Goal: Task Accomplishment & Management: Use online tool/utility

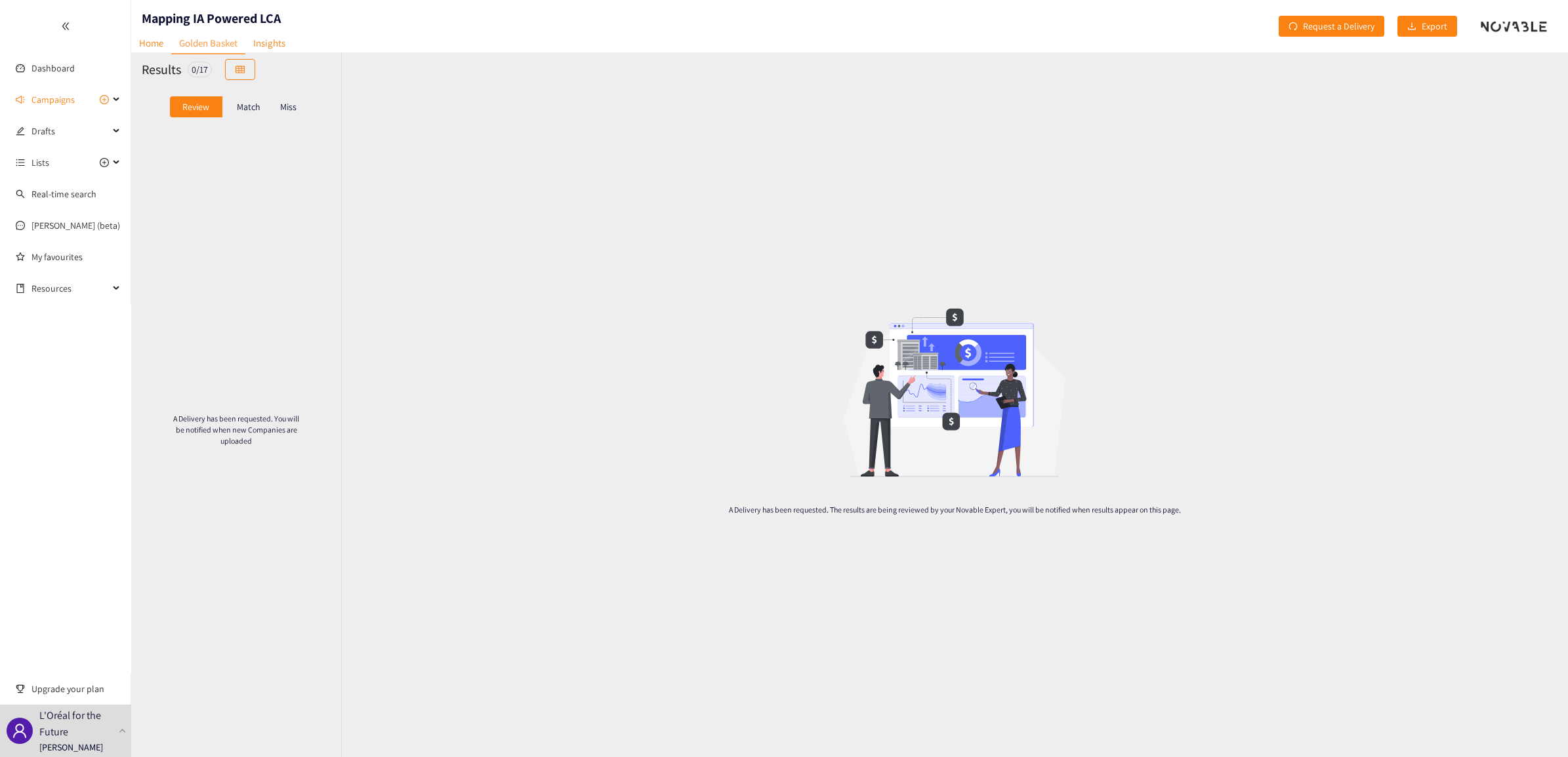
click at [248, 106] on p "Match" at bounding box center [248, 107] width 24 height 11
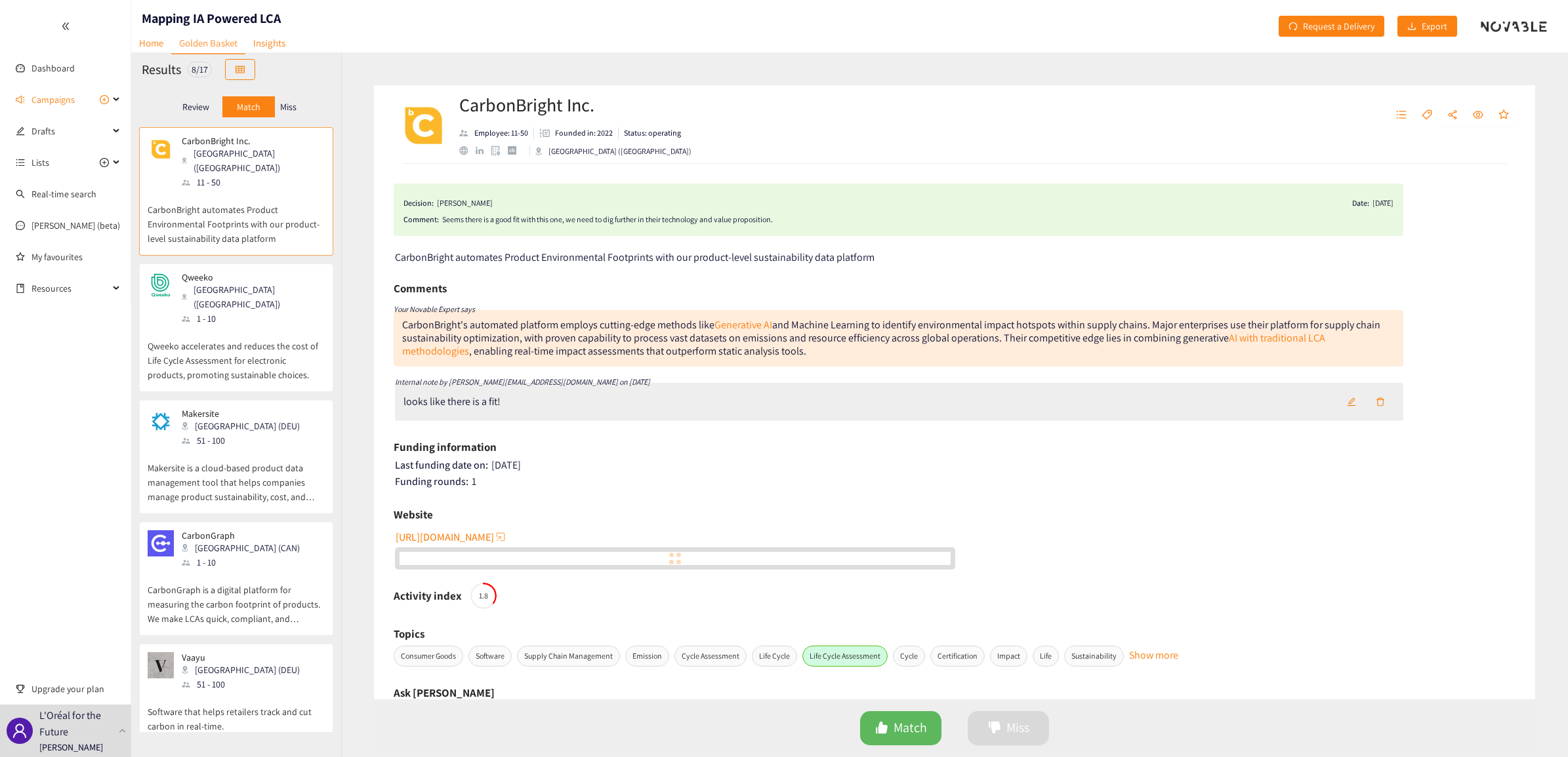
click at [202, 105] on p "Review" at bounding box center [195, 107] width 27 height 11
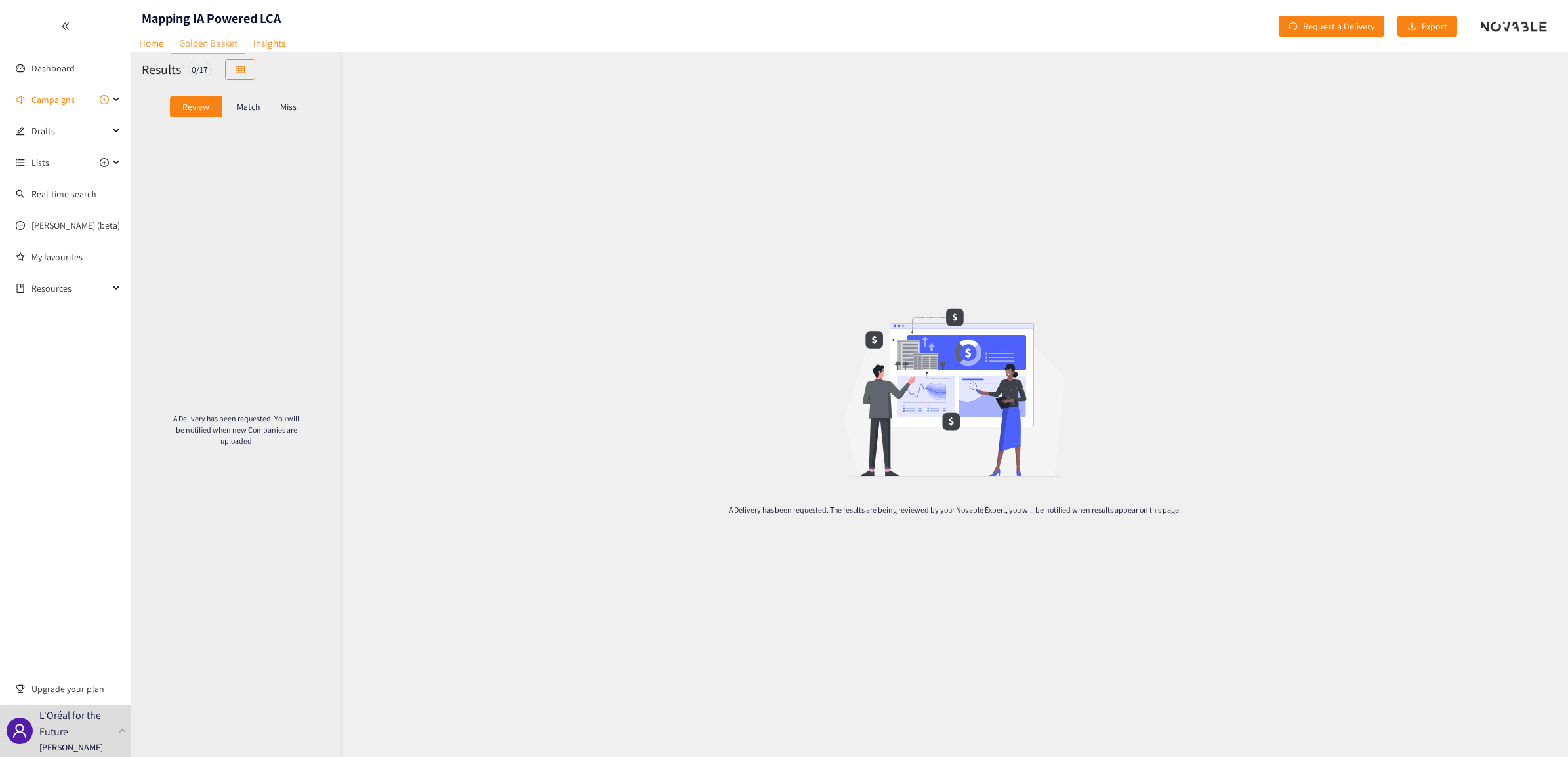
click at [248, 95] on div "Review Match Miss" at bounding box center [236, 107] width 189 height 25
click at [245, 99] on div "Match" at bounding box center [248, 107] width 52 height 21
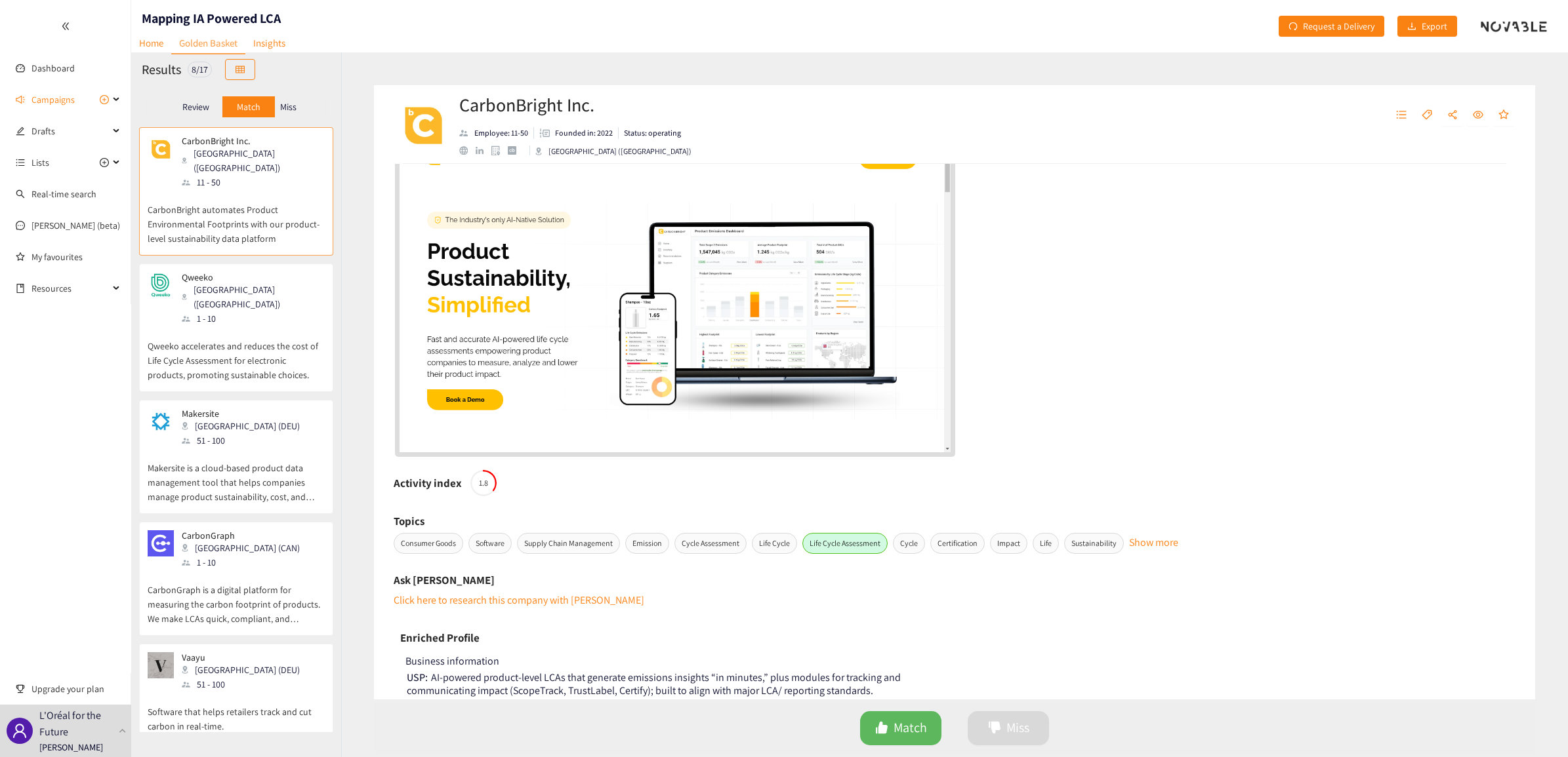
scroll to position [737, 0]
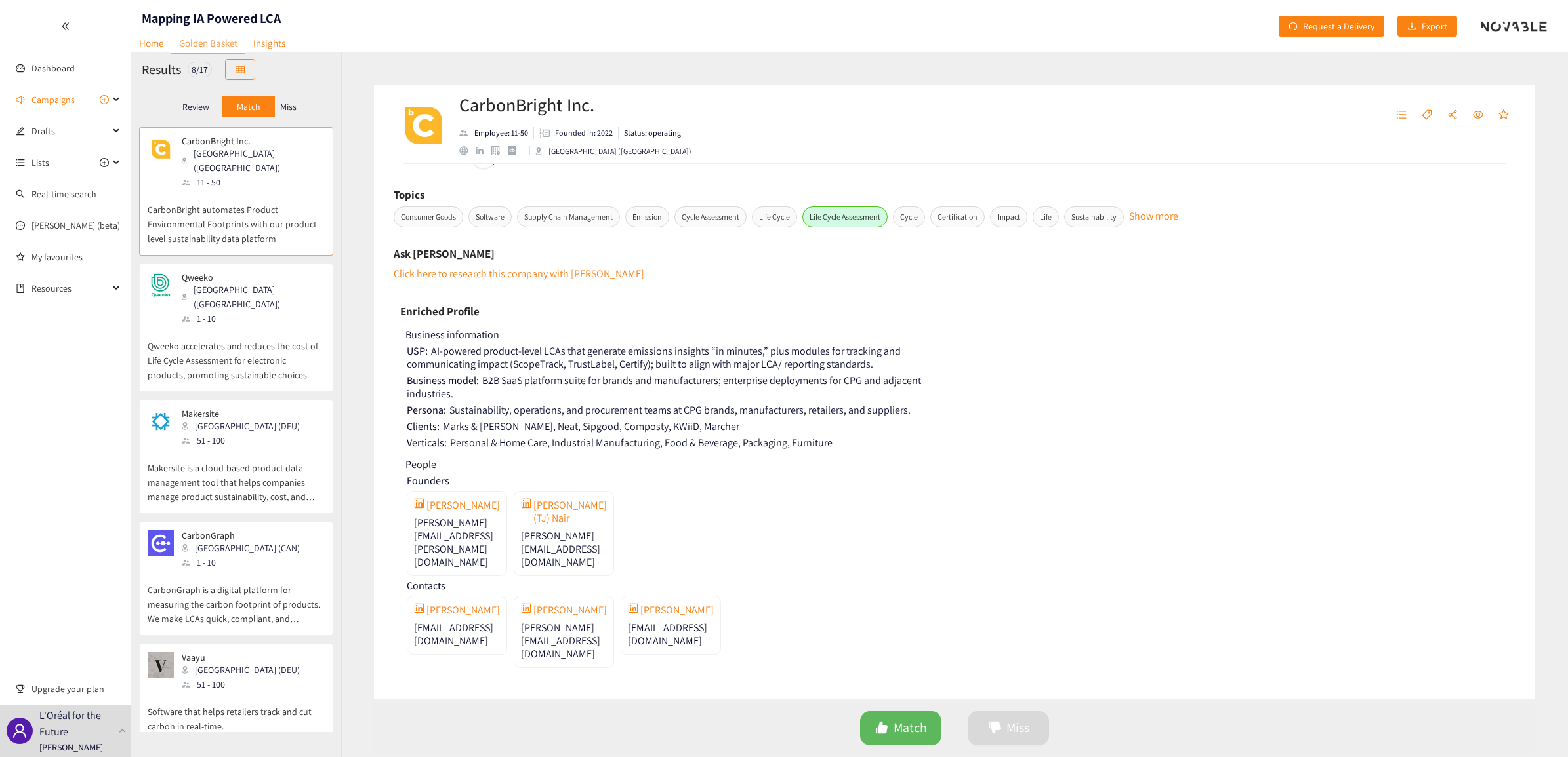
click at [202, 100] on div "Review" at bounding box center [195, 107] width 52 height 21
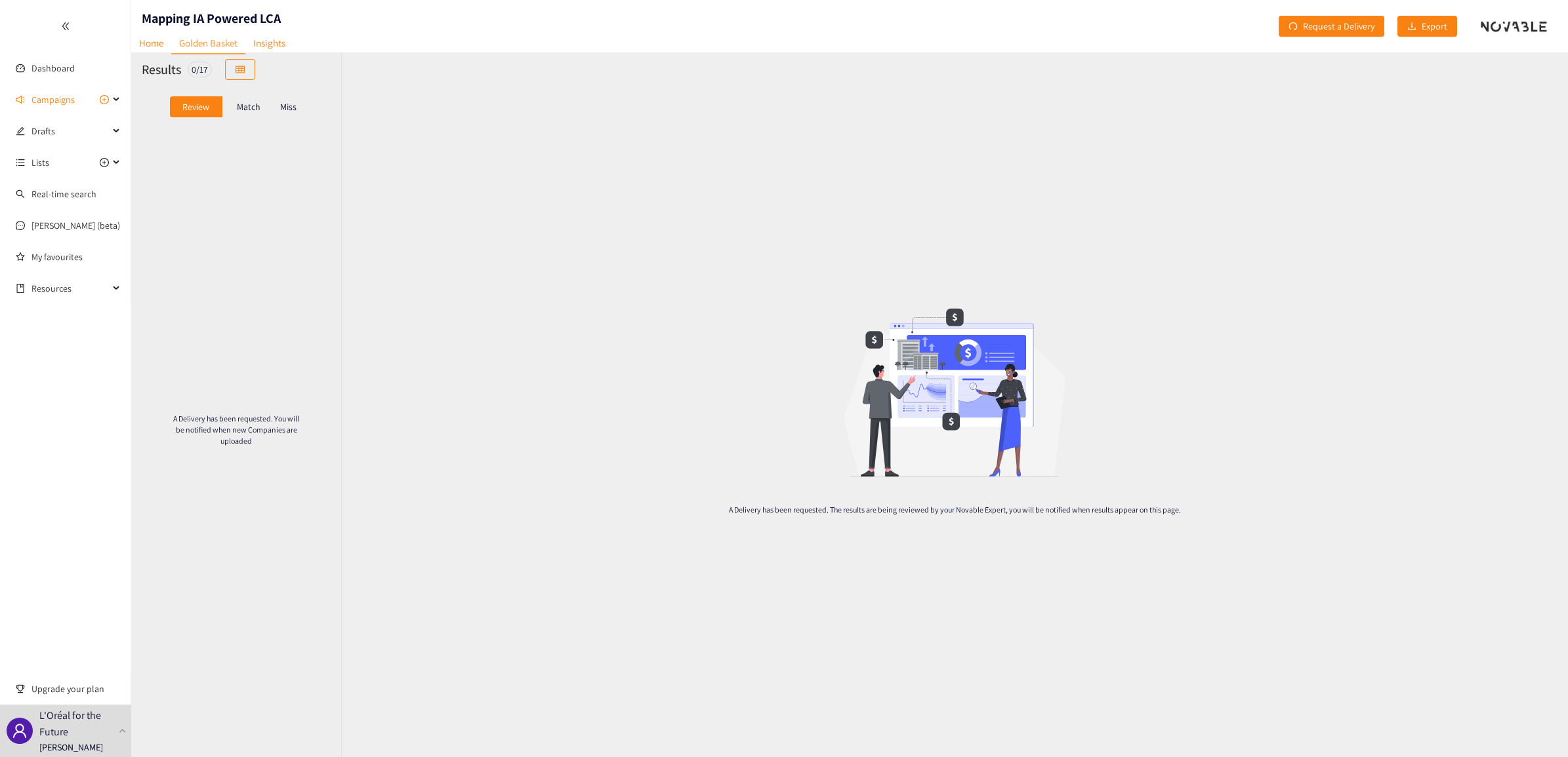
click at [238, 103] on p "Match" at bounding box center [248, 107] width 24 height 11
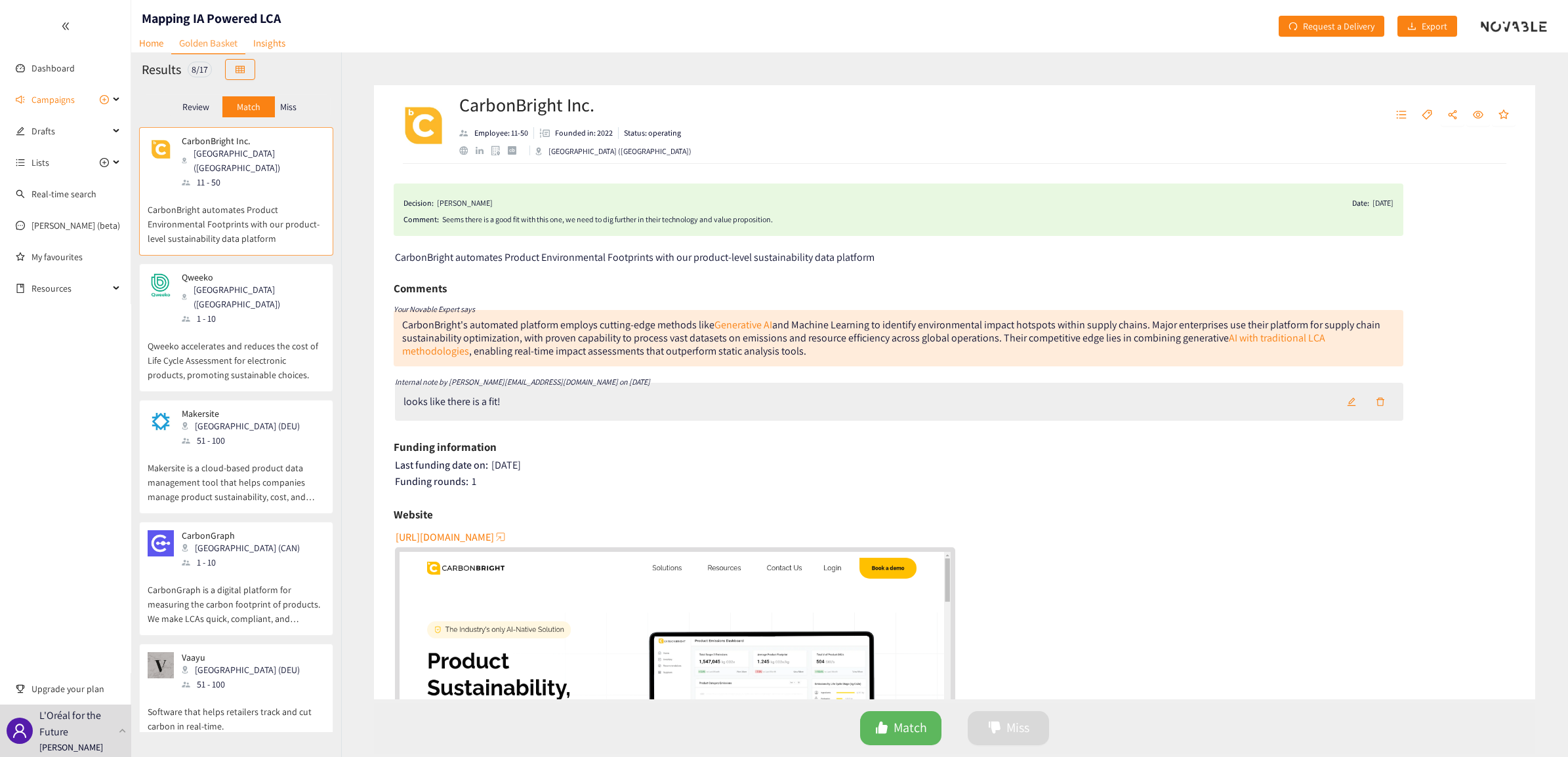
click at [201, 107] on p "Review" at bounding box center [195, 107] width 27 height 11
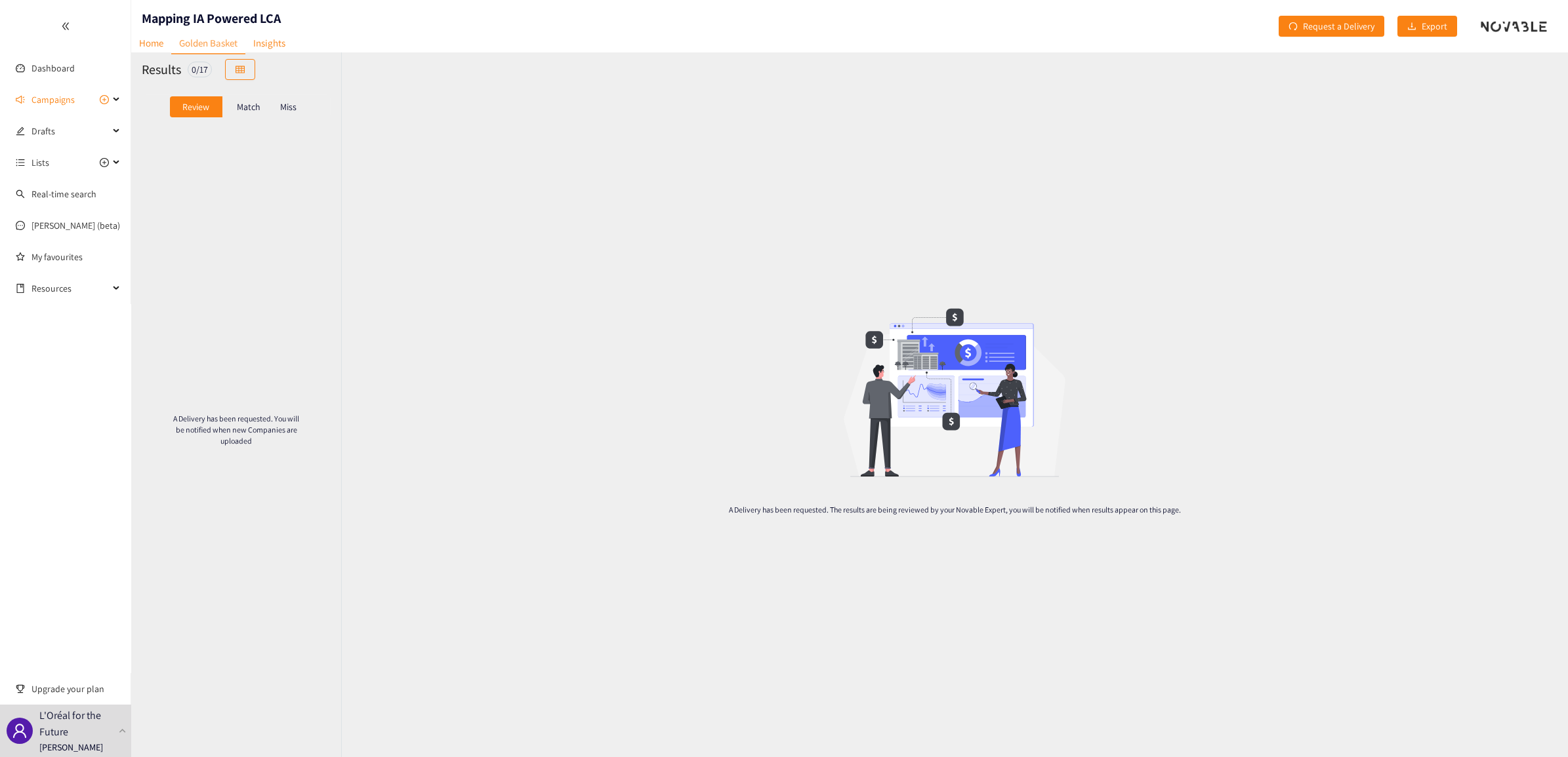
click at [235, 103] on div "Match" at bounding box center [248, 107] width 52 height 21
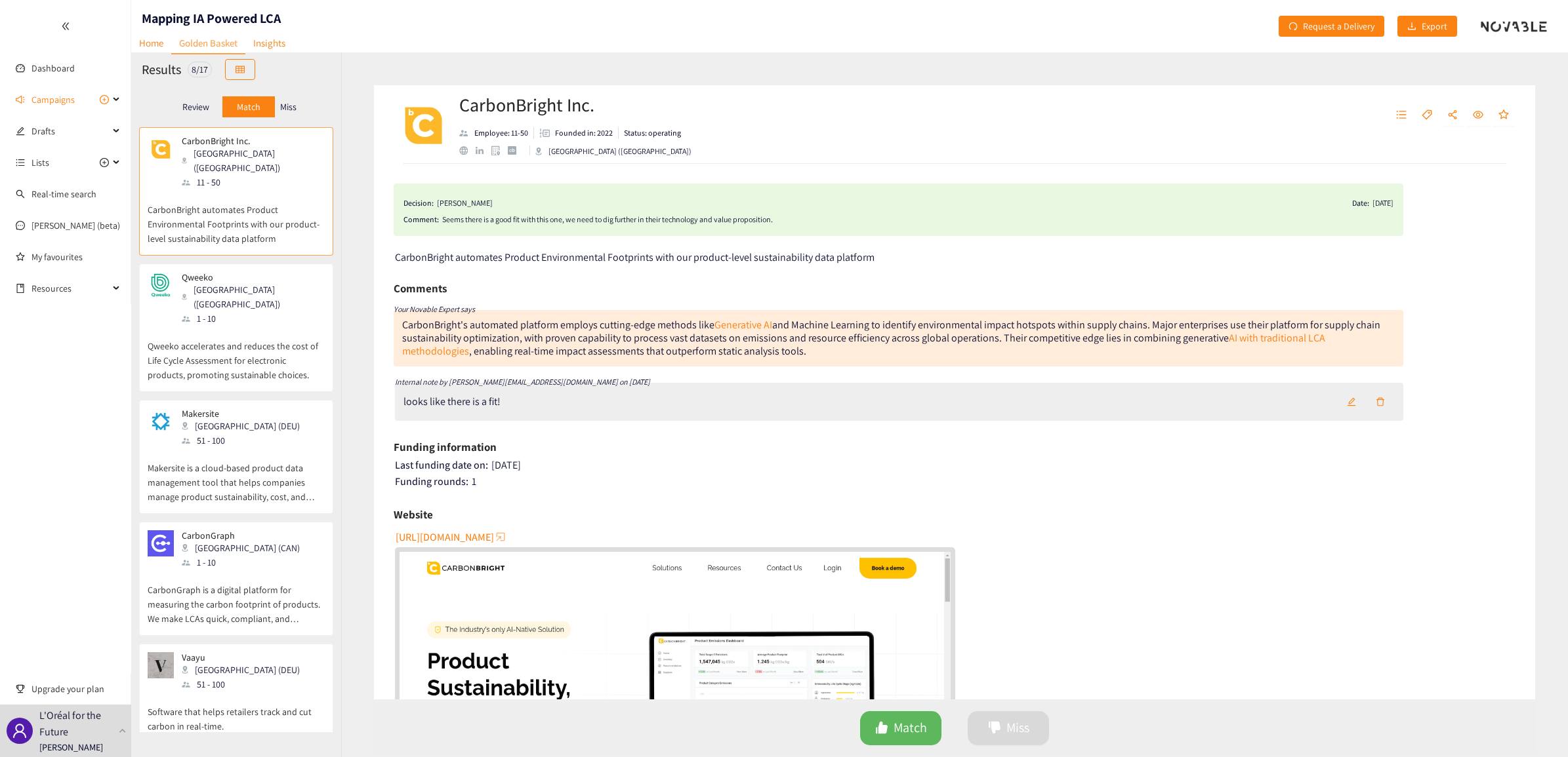
click at [197, 103] on p "Review" at bounding box center [195, 107] width 27 height 11
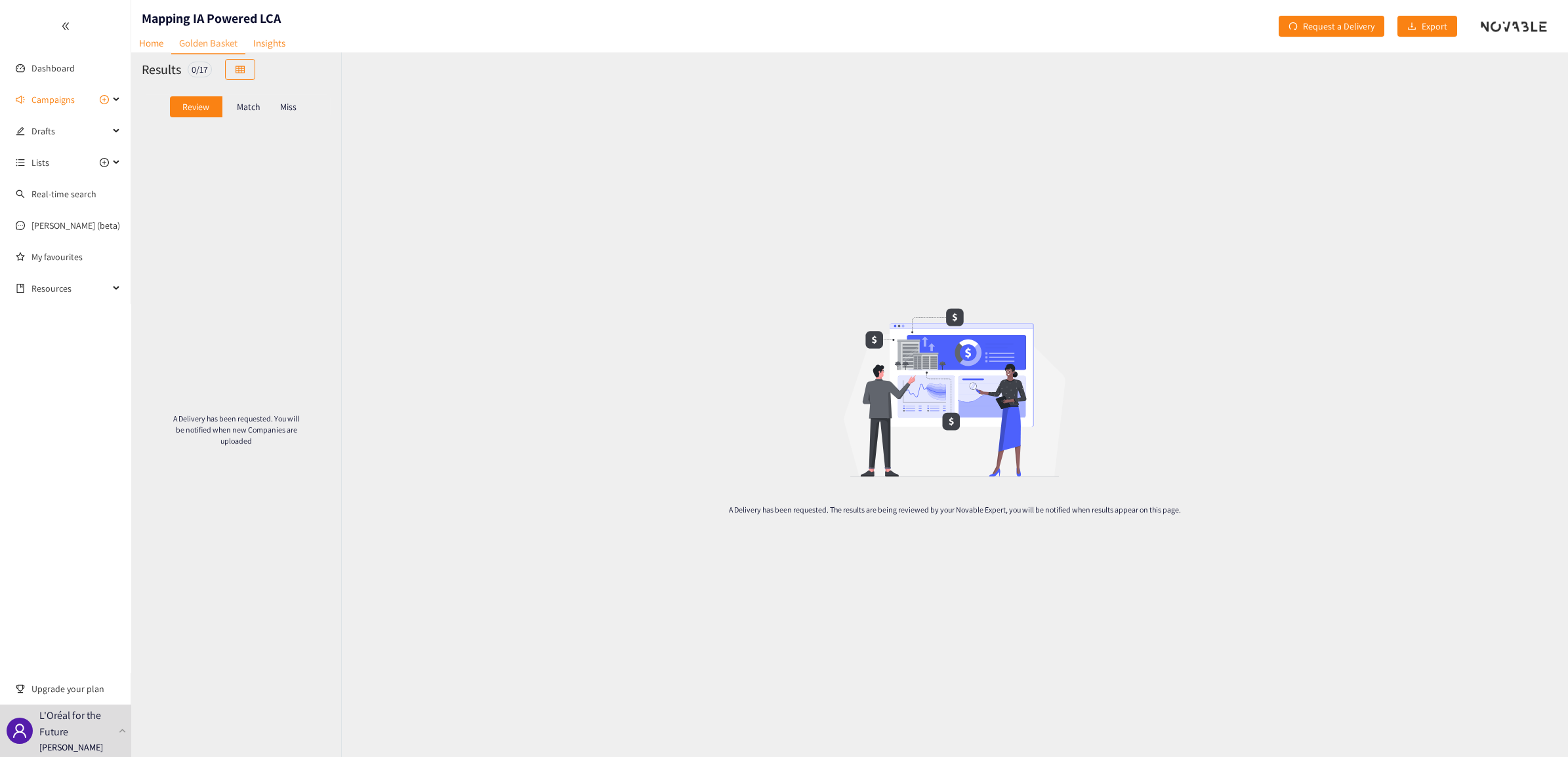
click at [233, 102] on div "Match" at bounding box center [248, 107] width 52 height 21
